Goal: Information Seeking & Learning: Learn about a topic

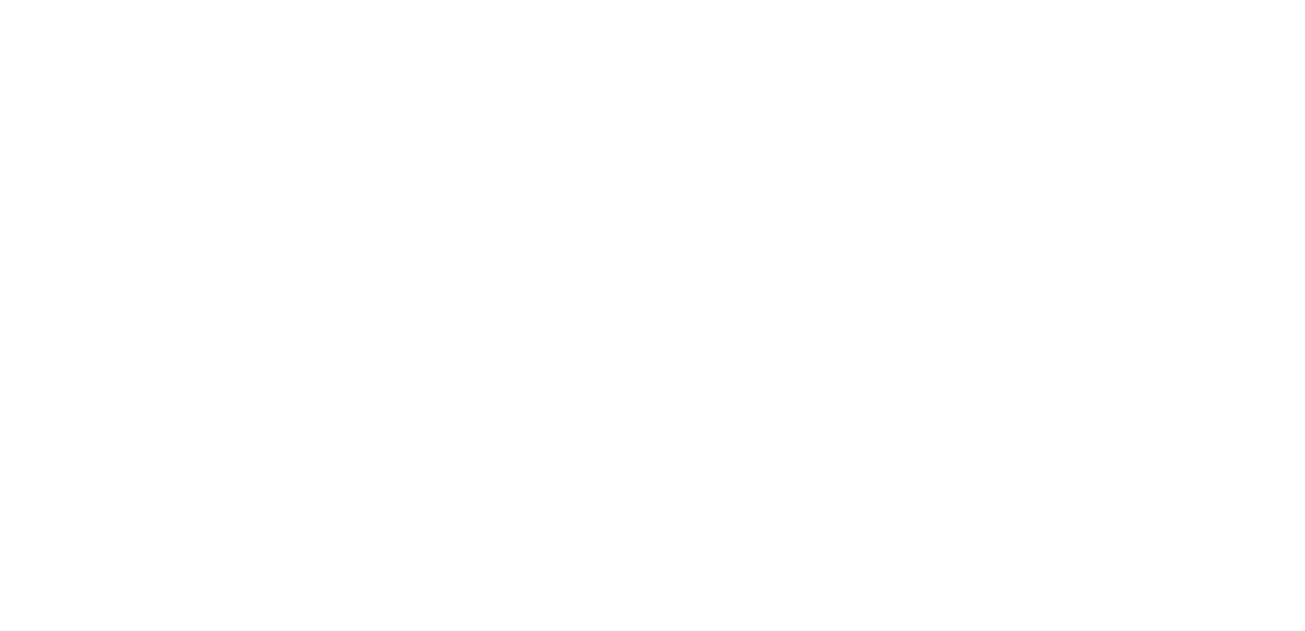
select select "es"
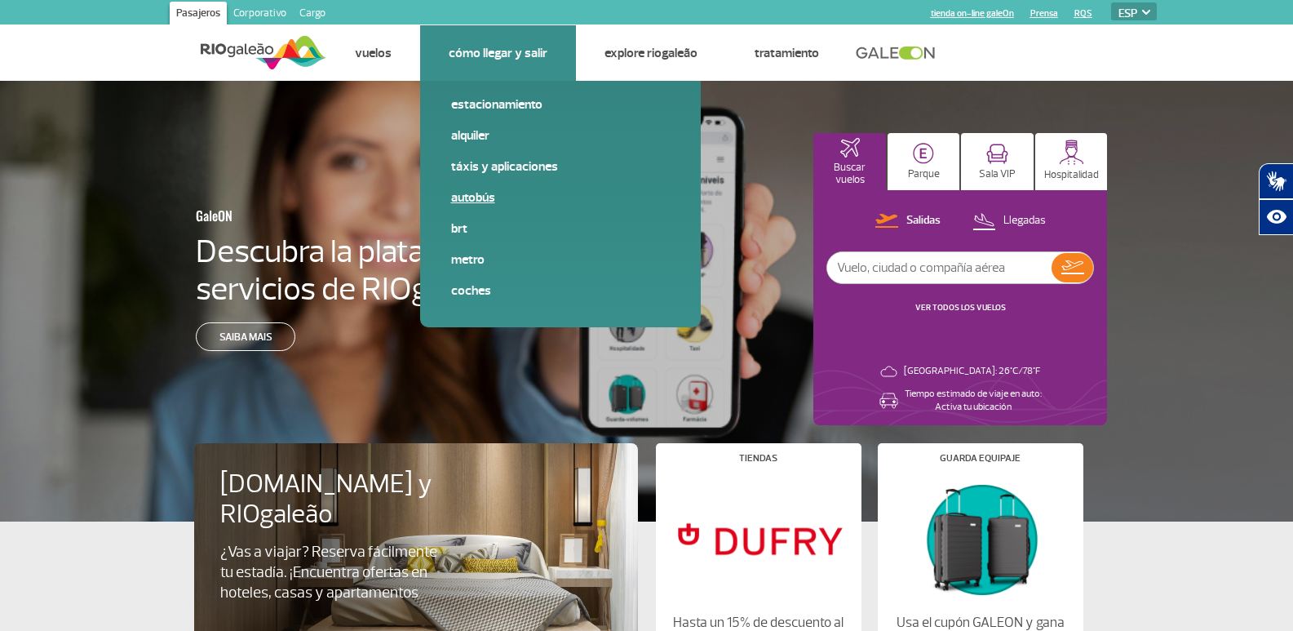
click at [474, 196] on link "Autobús" at bounding box center [560, 197] width 219 height 18
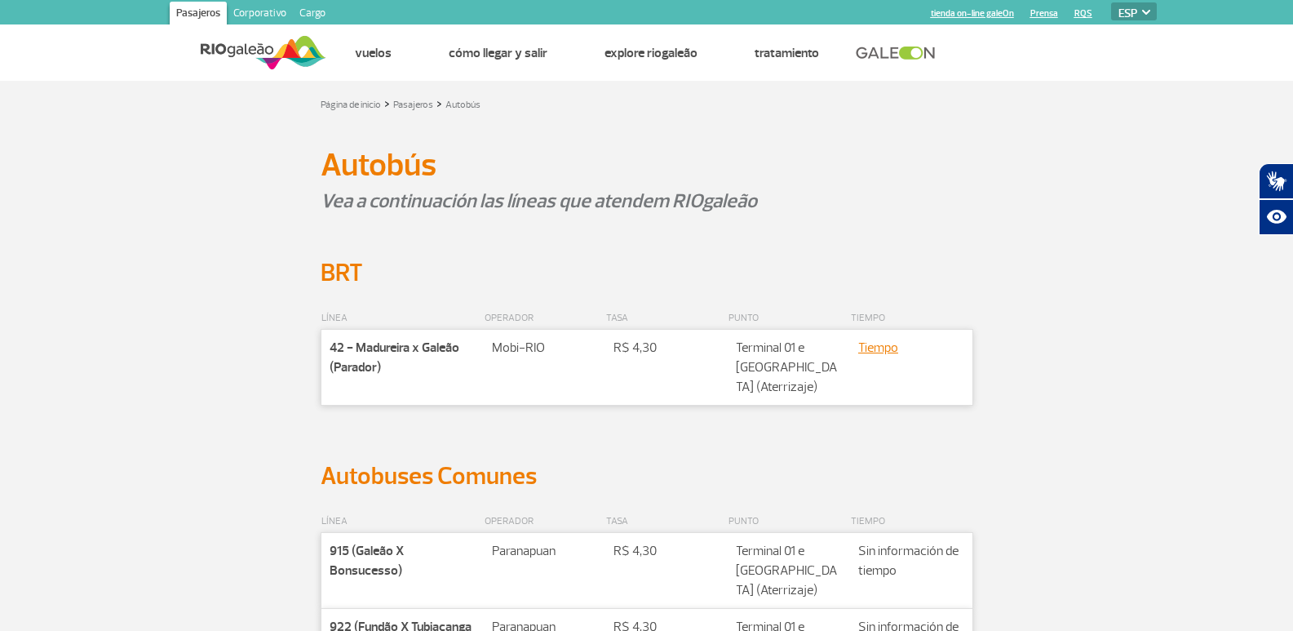
click at [195, 373] on div "LÍNEA OPERADOR TASA PUNTO TIEMPO Companhia 42 - Madureira x Galeão (Parador) Ro…" at bounding box center [647, 374] width 906 height 173
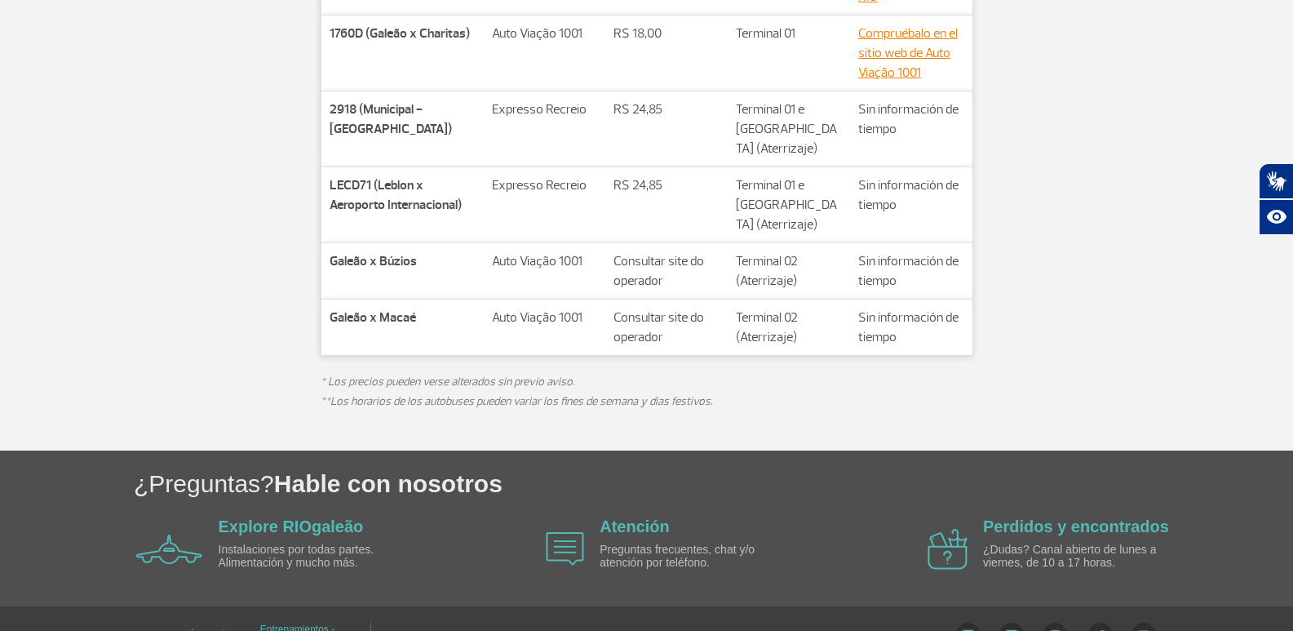
scroll to position [1135, 0]
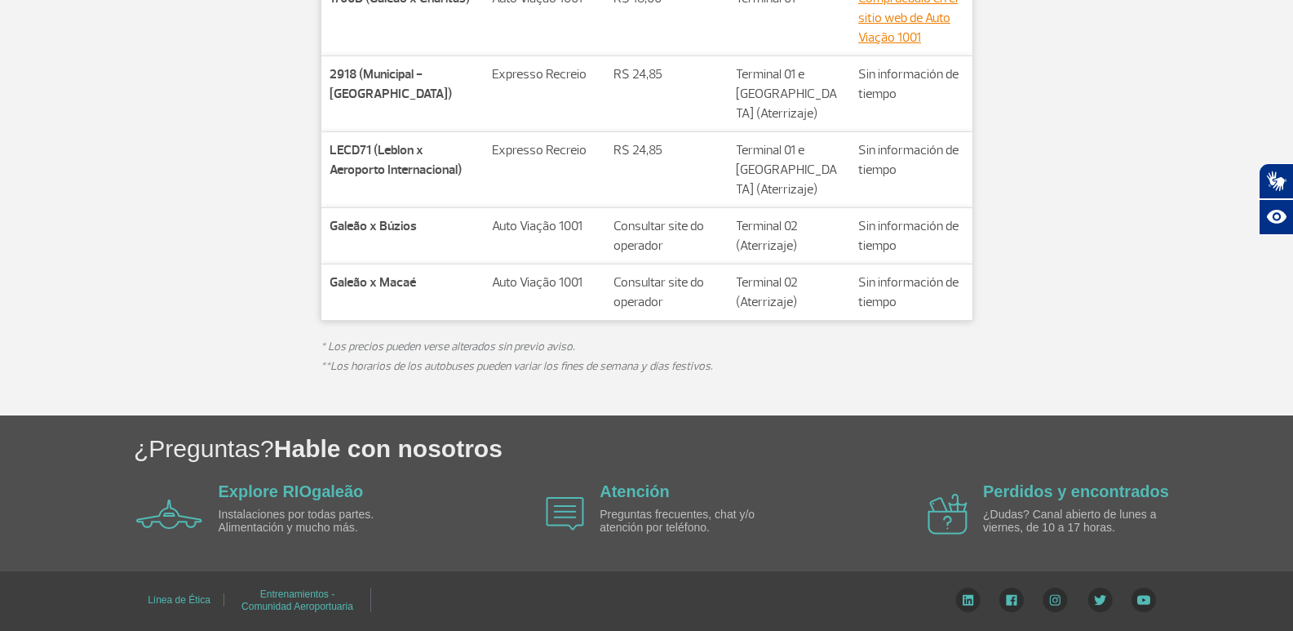
click at [550, 215] on td "Rota Auto Viação 1001" at bounding box center [545, 236] width 122 height 56
click at [559, 224] on p "Auto Viação 1001" at bounding box center [544, 226] width 105 height 20
